Goal: Find specific fact: Find specific fact

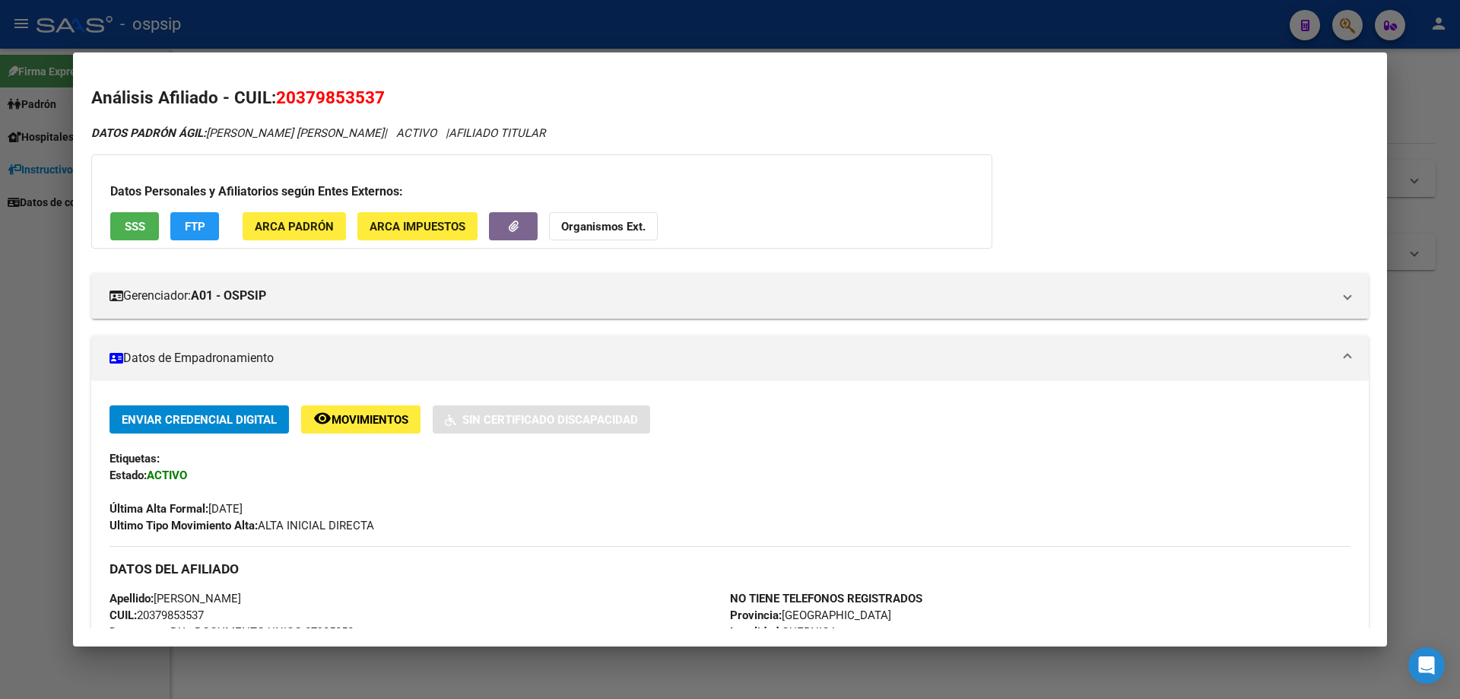
click at [0, 487] on div at bounding box center [730, 349] width 1460 height 699
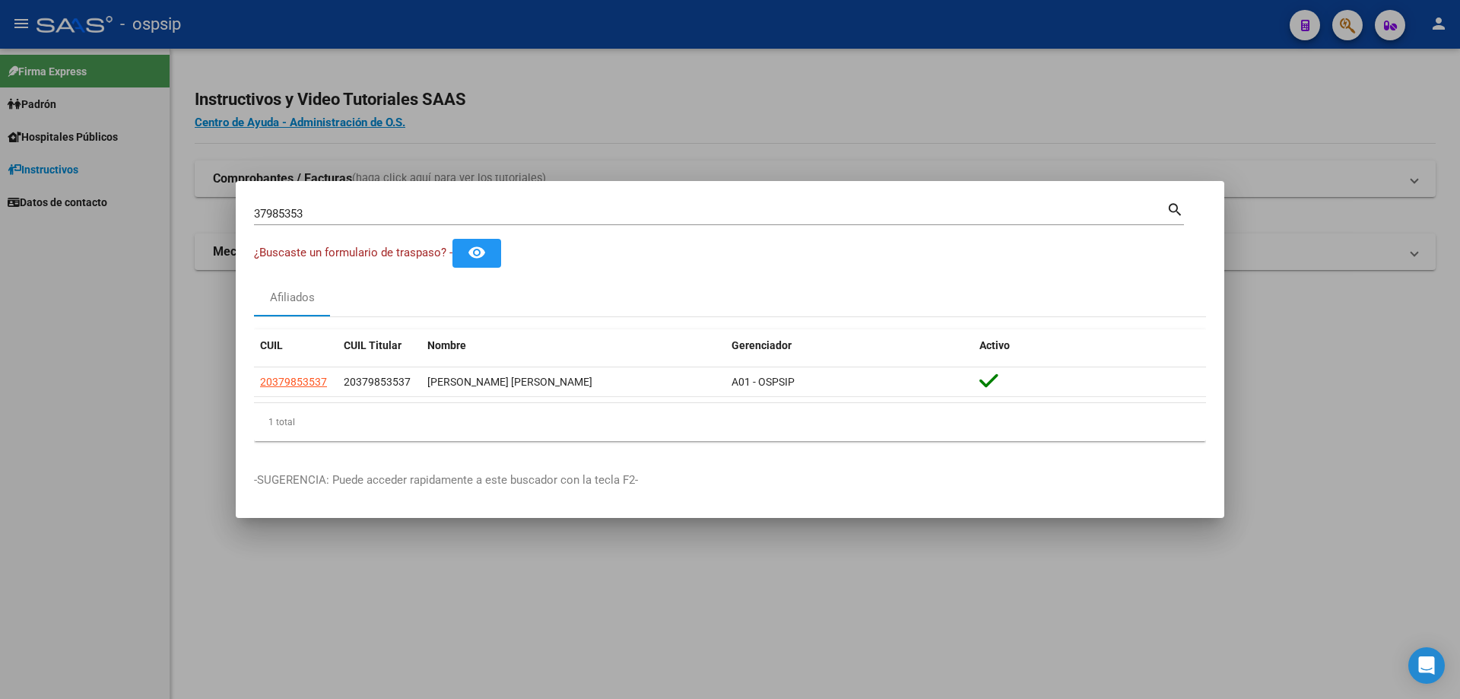
click at [283, 214] on input "37985353" at bounding box center [710, 214] width 912 height 14
paste input "23147847"
type input "23147847"
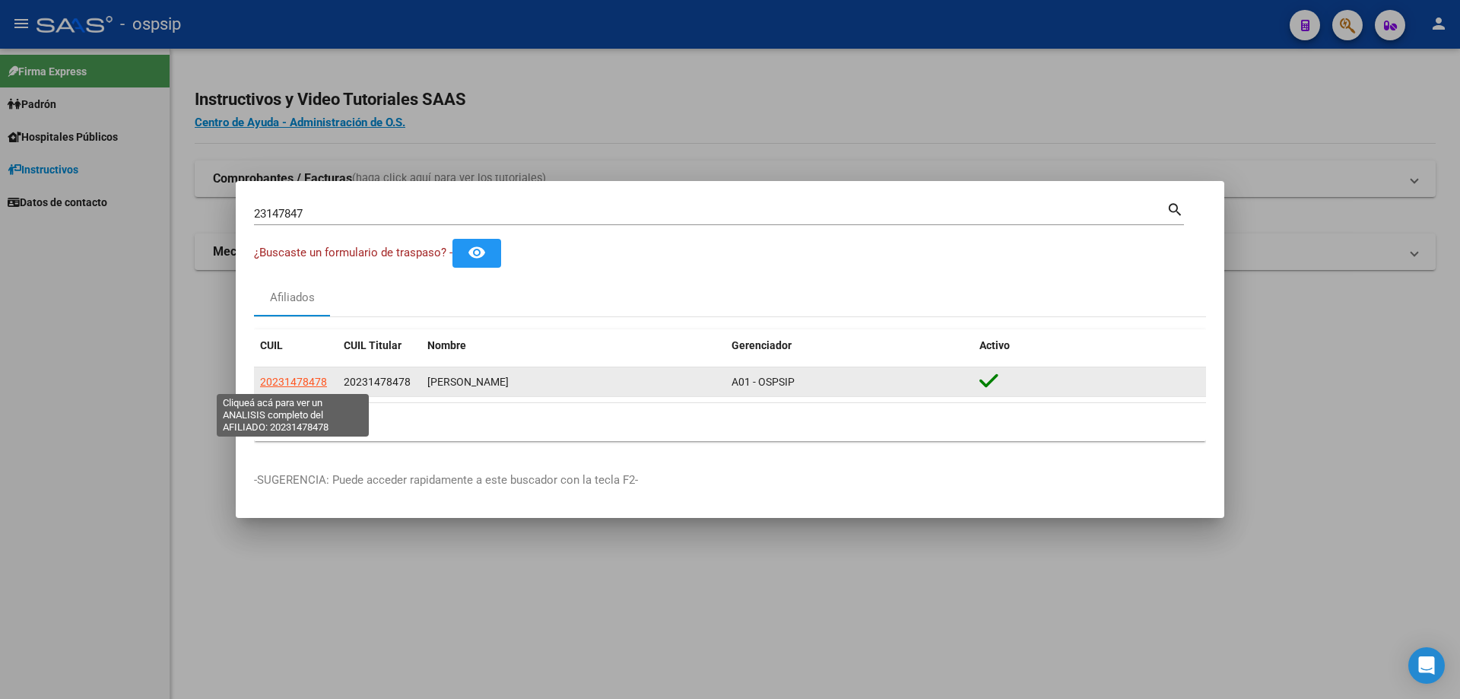
click at [301, 385] on span "20231478478" at bounding box center [293, 382] width 67 height 12
type textarea "20231478478"
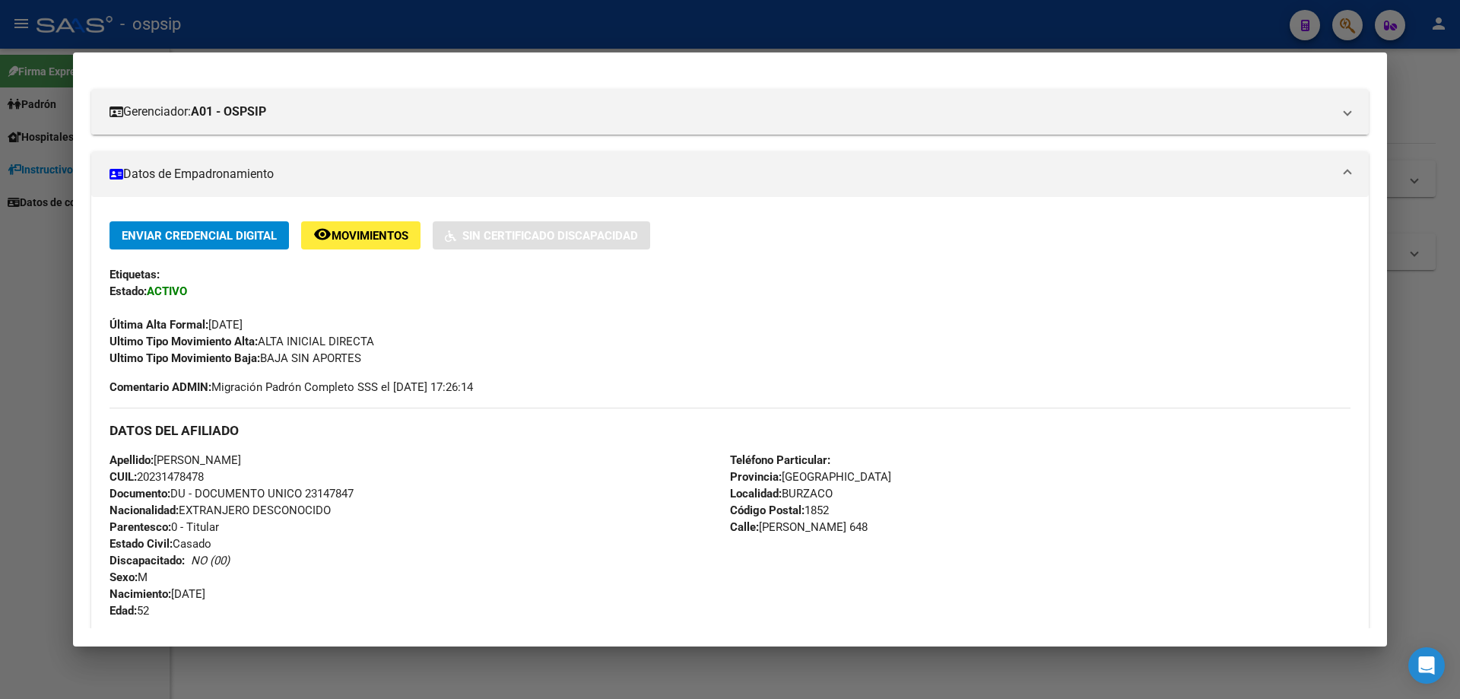
scroll to position [333, 0]
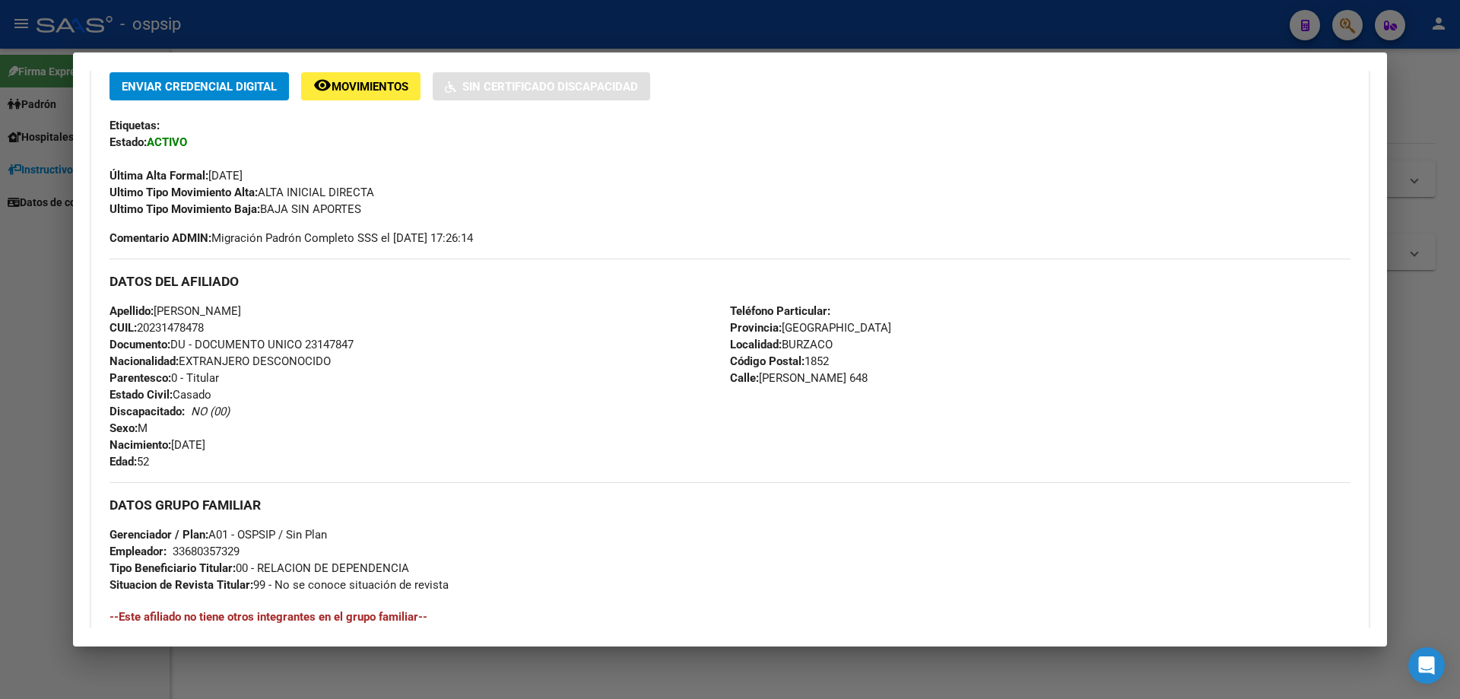
click at [328, 344] on span "Documento: DU - DOCUMENTO UNICO 23147847" at bounding box center [231, 345] width 244 height 14
copy span "23147847"
click at [0, 263] on div at bounding box center [730, 349] width 1460 height 699
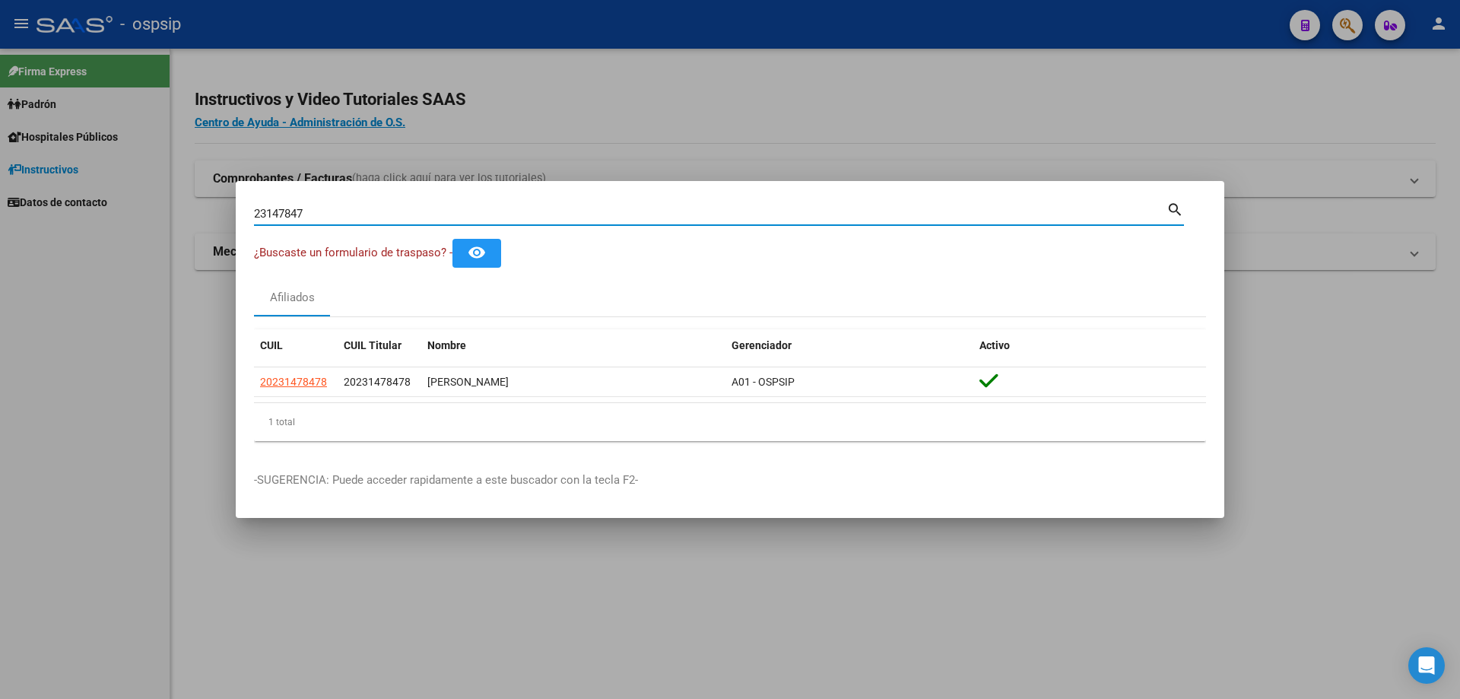
click at [328, 212] on input "23147847" at bounding box center [710, 214] width 912 height 14
paste input "6994181"
type input "26994181"
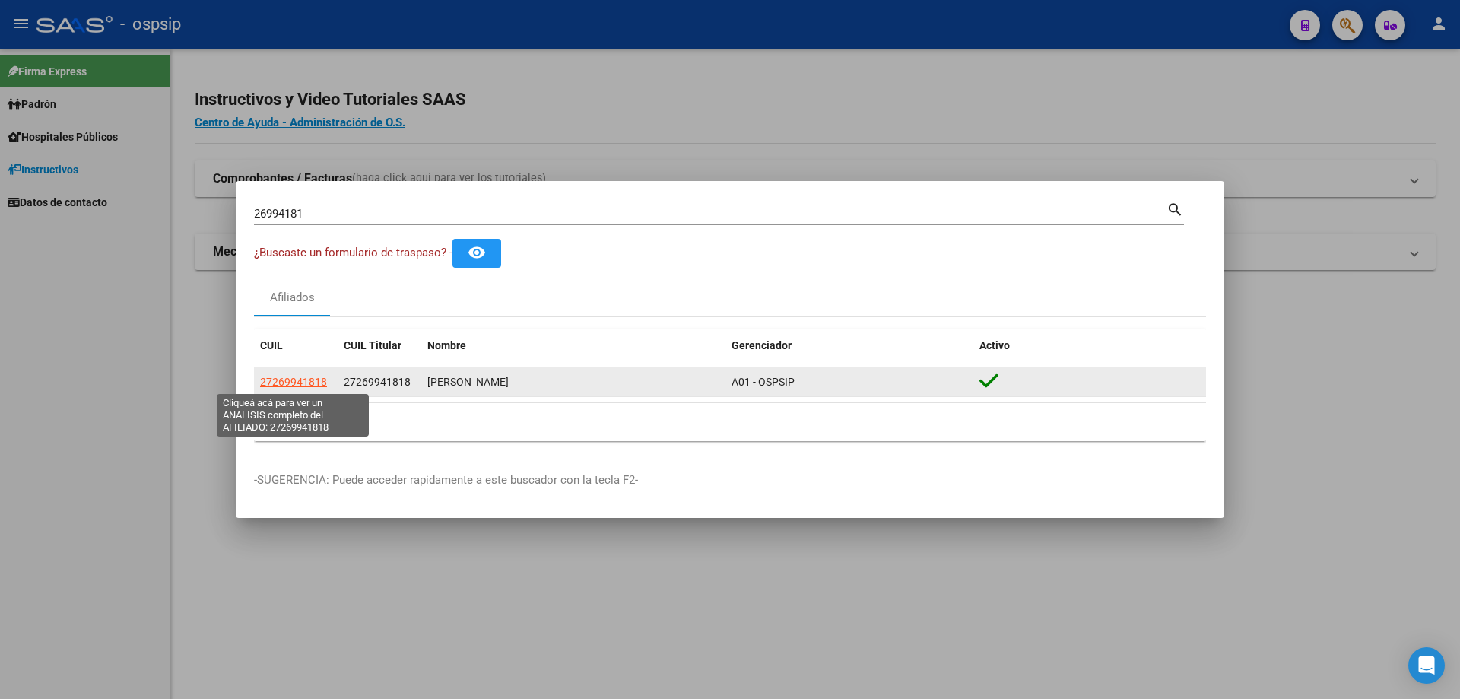
click at [309, 379] on span "27269941818" at bounding box center [293, 382] width 67 height 12
type textarea "27269941818"
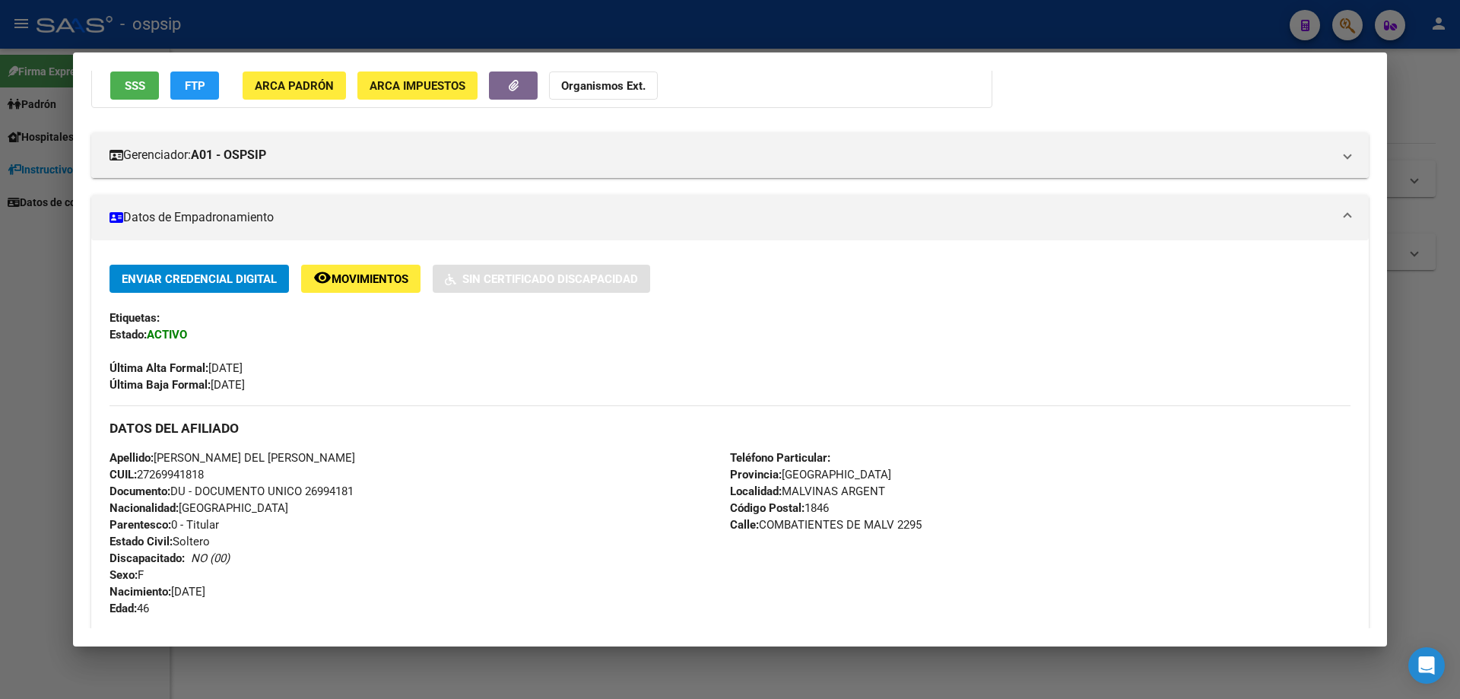
scroll to position [228, 0]
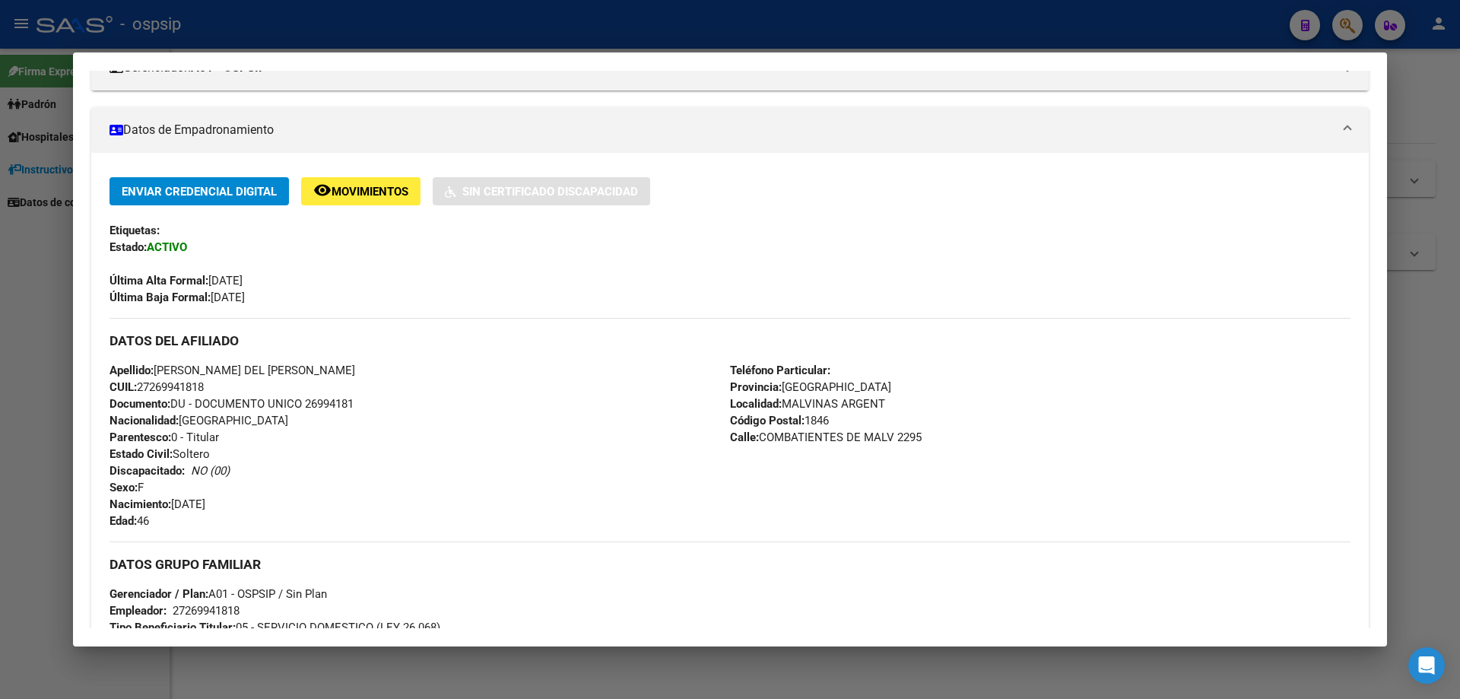
click at [310, 407] on span "Documento: DU - DOCUMENTO UNICO 26994181" at bounding box center [231, 404] width 244 height 14
copy span "26994181"
click at [350, 423] on div "Apellido: [PERSON_NAME] DEL [PERSON_NAME] CUIL: 27269941818 Documento: DU - DOC…" at bounding box center [419, 445] width 620 height 167
click at [1, 373] on div at bounding box center [730, 349] width 1460 height 699
